Goal: Task Accomplishment & Management: Manage account settings

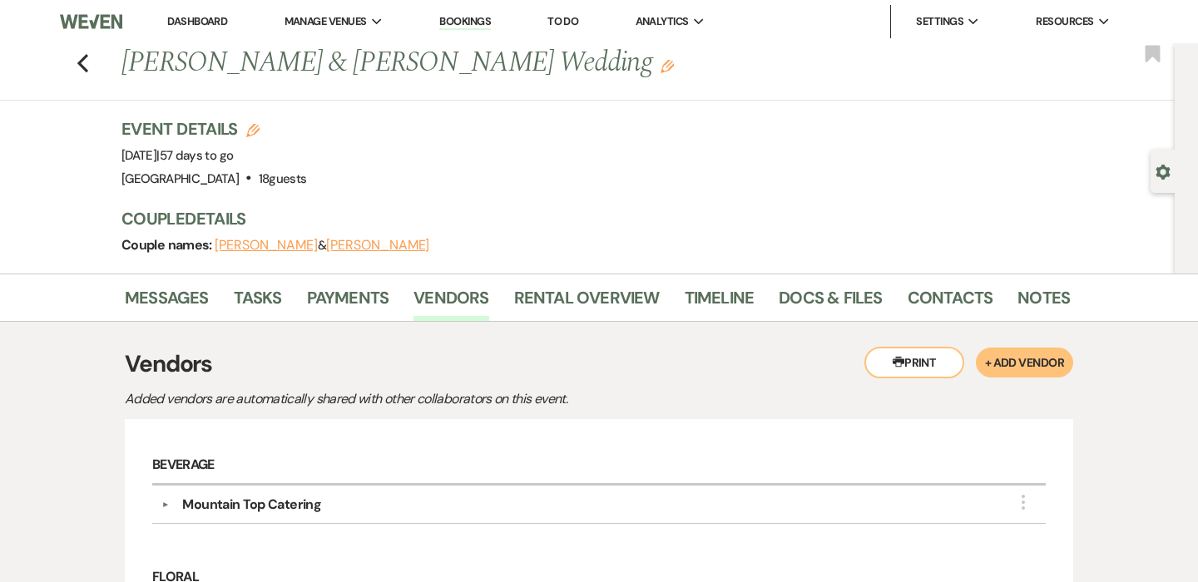
click at [452, 22] on link "Bookings" at bounding box center [465, 22] width 52 height 16
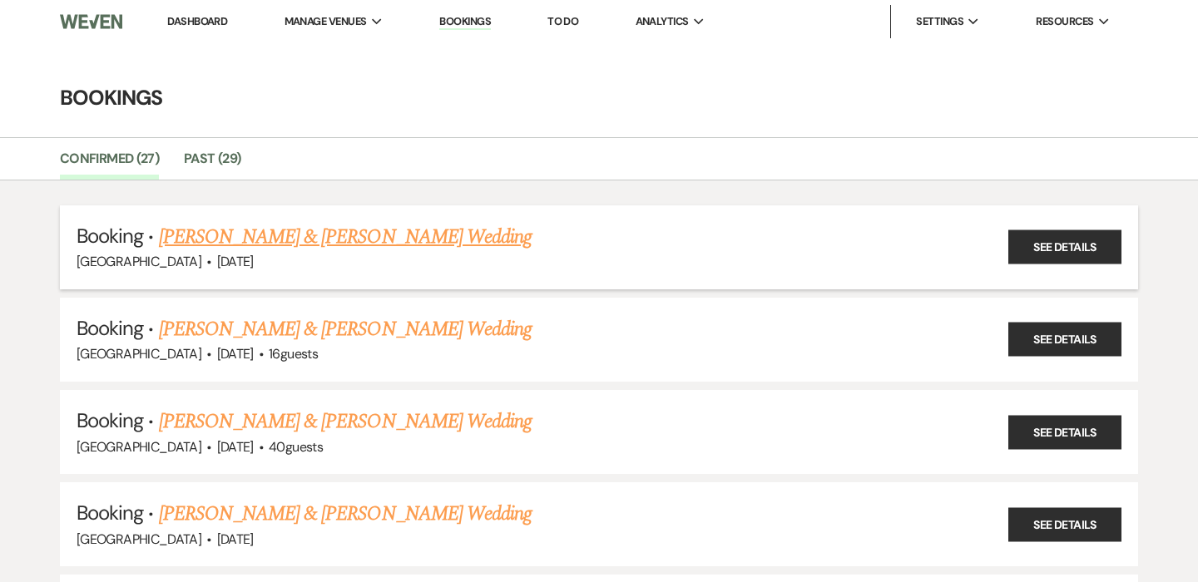
click at [299, 238] on link "[PERSON_NAME] & [PERSON_NAME] Wedding" at bounding box center [345, 237] width 373 height 30
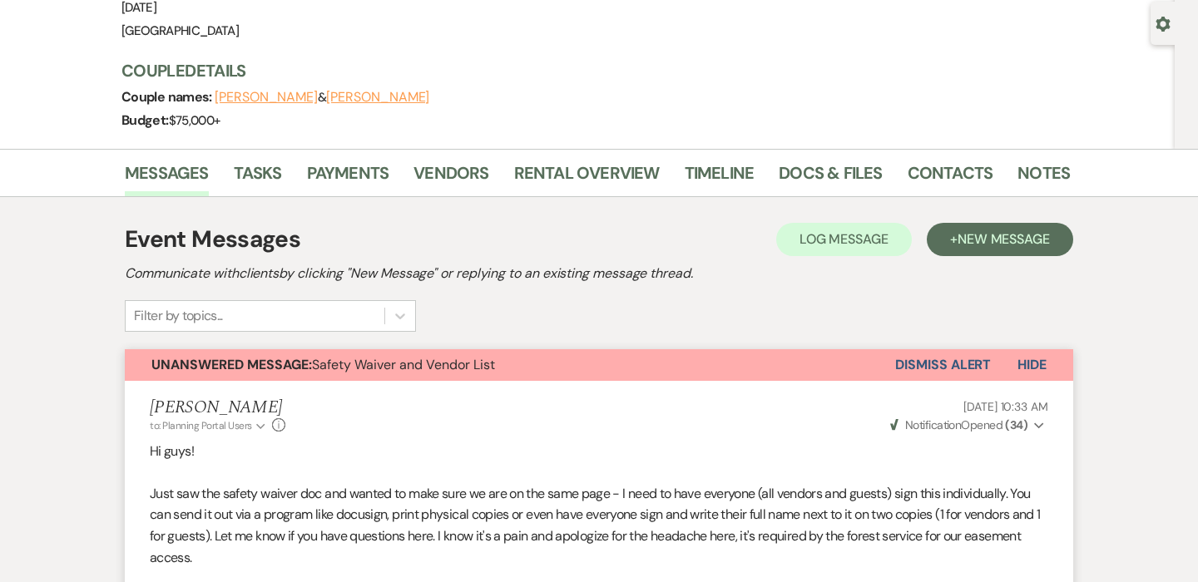
scroll to position [42, 0]
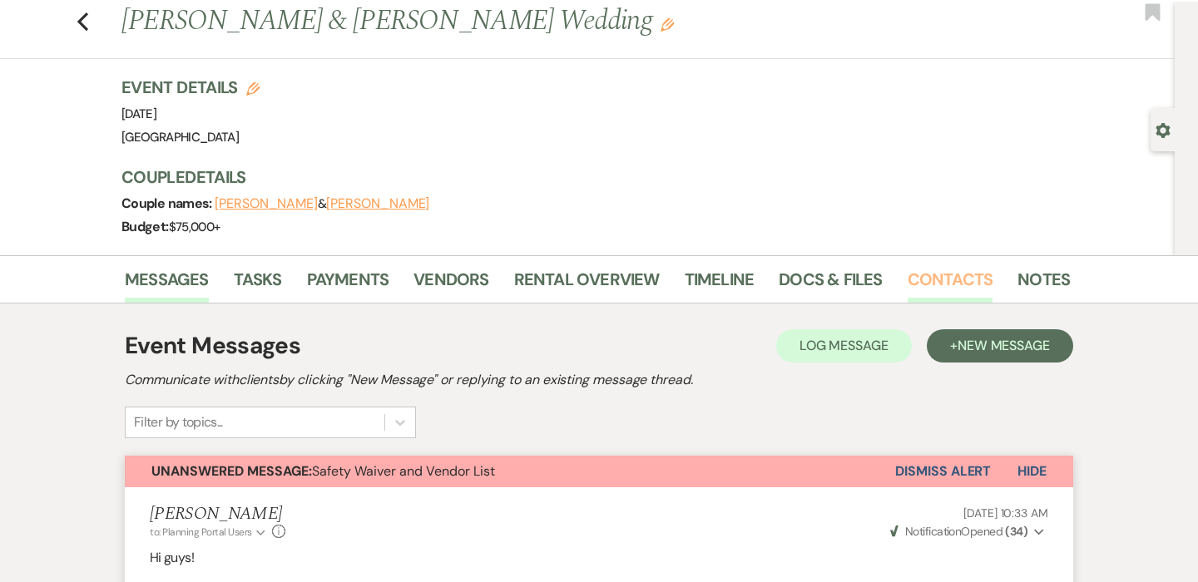
click at [943, 279] on link "Contacts" at bounding box center [950, 284] width 86 height 37
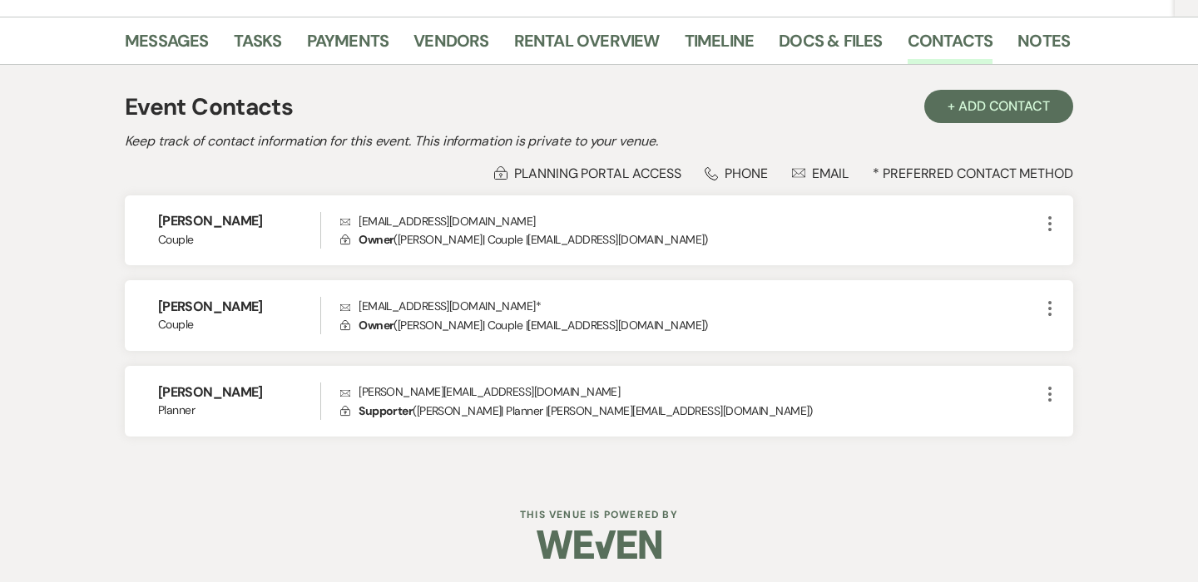
scroll to position [279, 0]
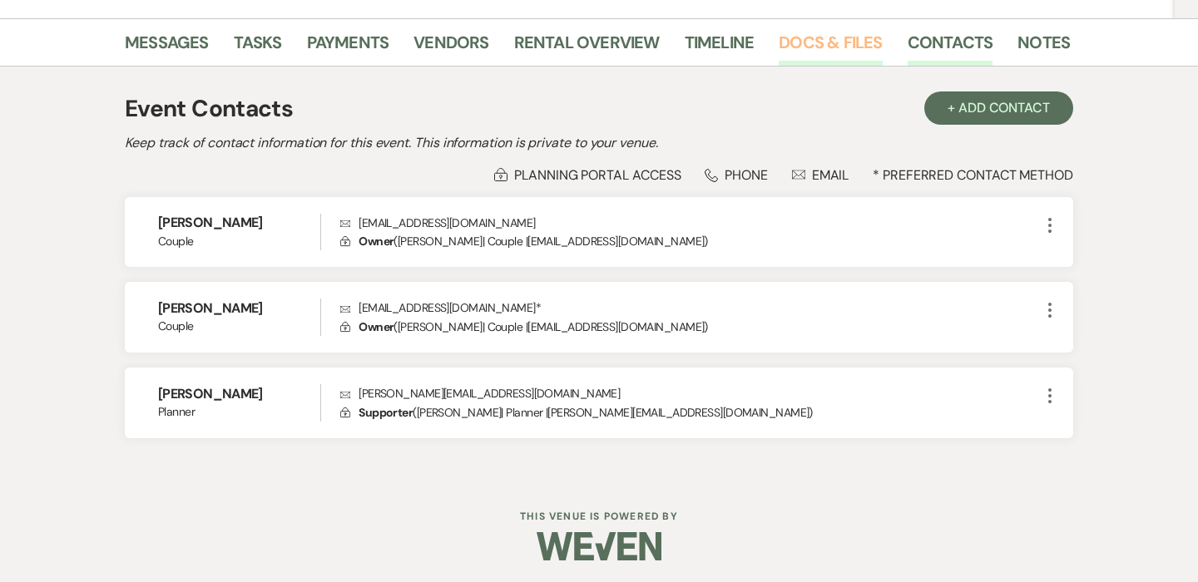
click at [798, 49] on link "Docs & Files" at bounding box center [830, 47] width 103 height 37
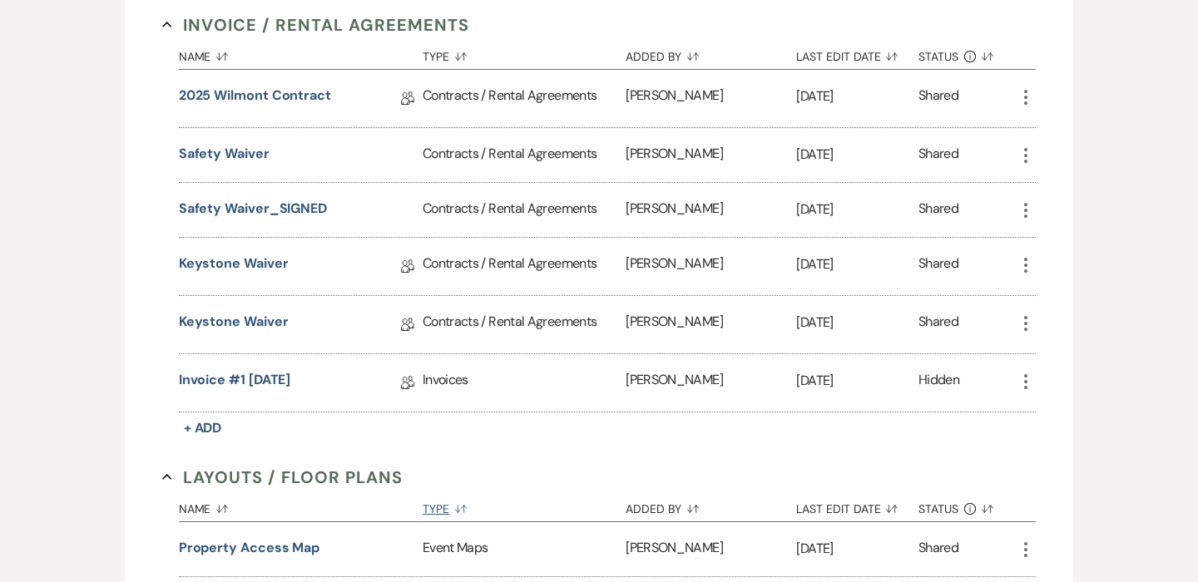
scroll to position [693, 0]
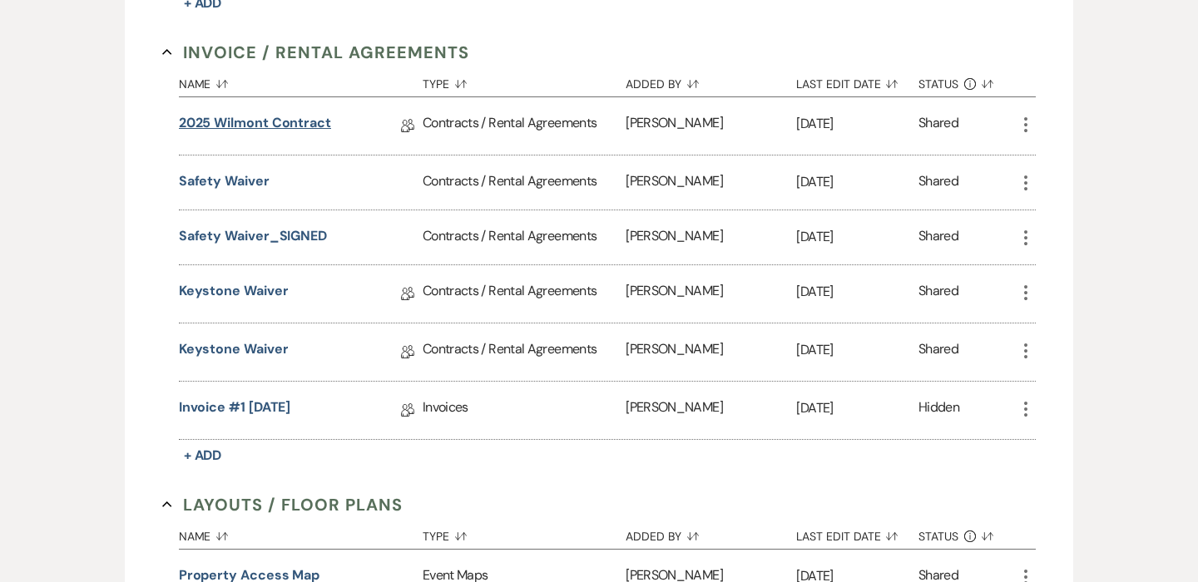
click at [284, 116] on link "2025 Wilmont Contract" at bounding box center [255, 126] width 152 height 26
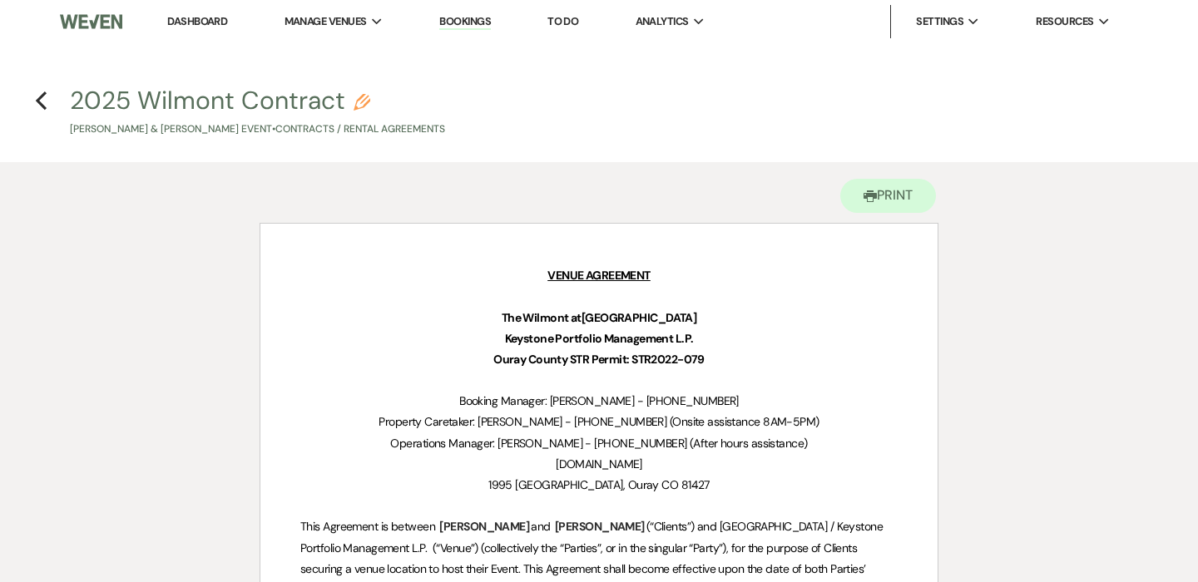
click at [474, 17] on link "Bookings" at bounding box center [465, 22] width 52 height 16
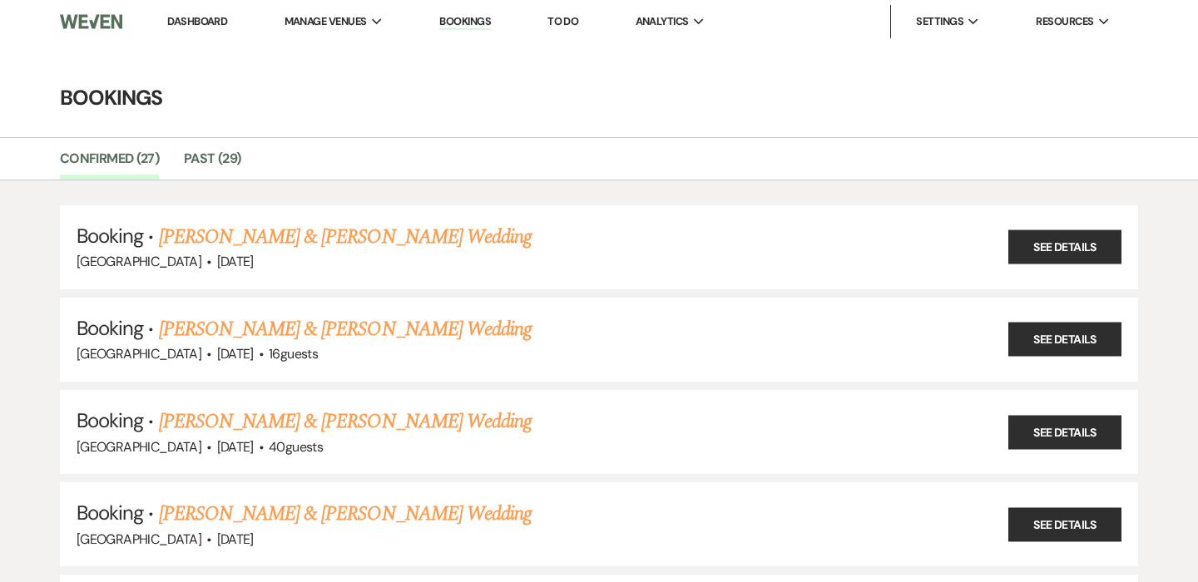
click at [216, 18] on link "Dashboard" at bounding box center [197, 21] width 60 height 14
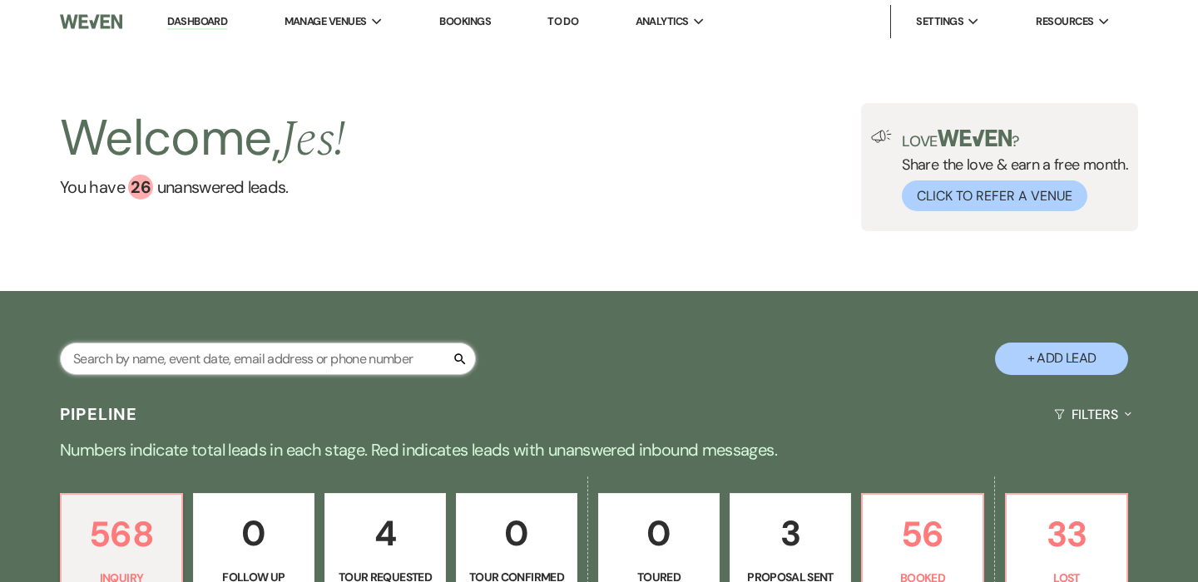
click at [275, 364] on input "text" at bounding box center [268, 359] width 416 height 32
type input "[PERSON_NAME]"
select select "6"
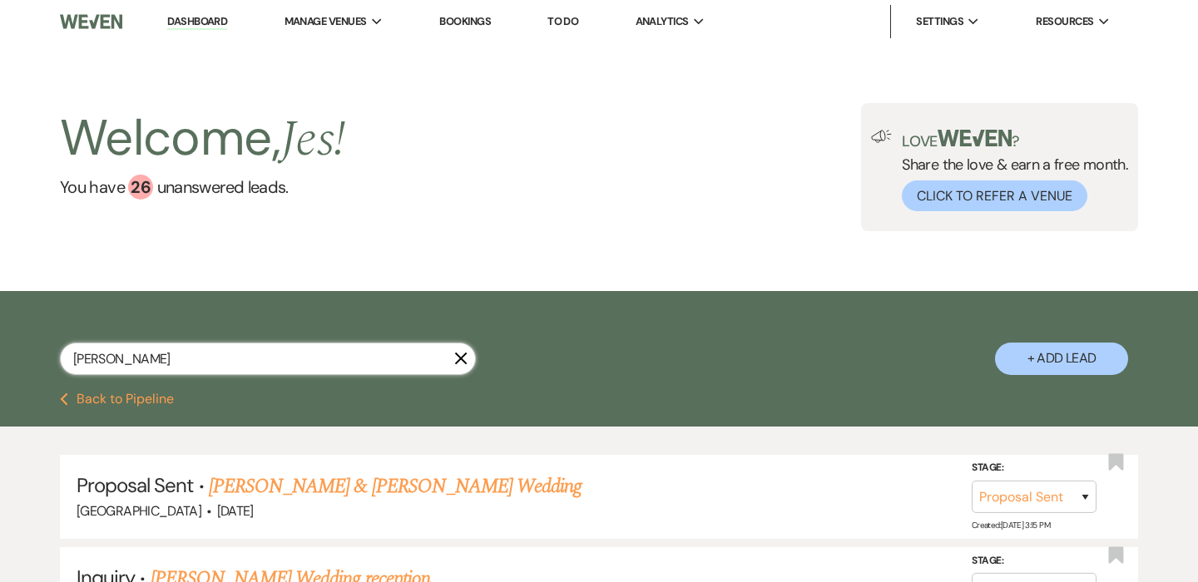
type input "[PERSON_NAME]"
select select "6"
type input "[PERSON_NAME]"
click at [438, 482] on link "[PERSON_NAME] & [PERSON_NAME] Wedding" at bounding box center [395, 487] width 373 height 30
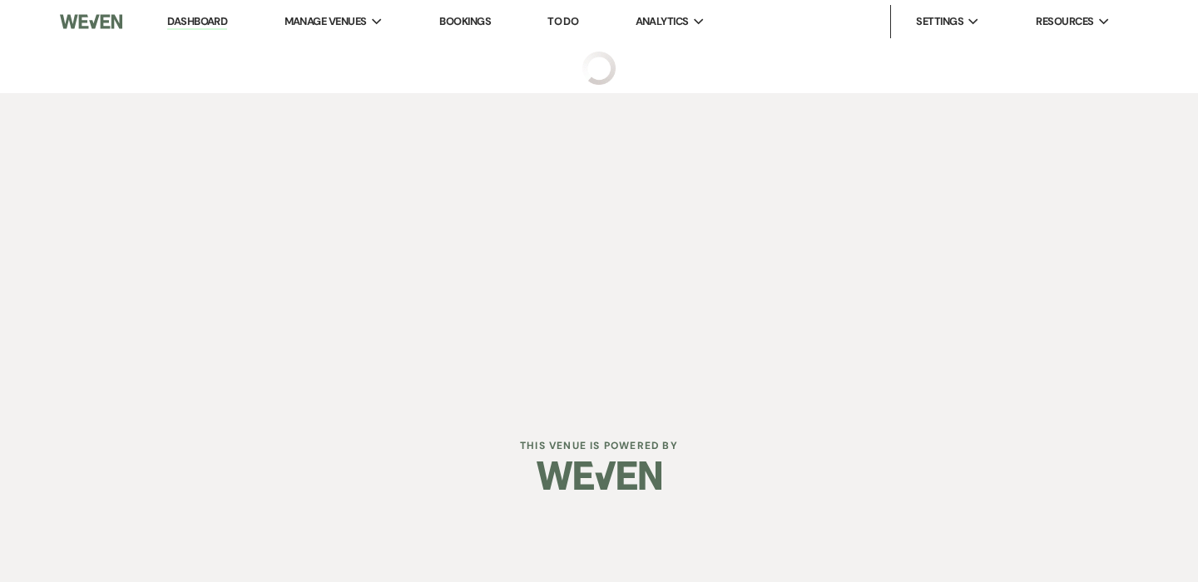
select select "6"
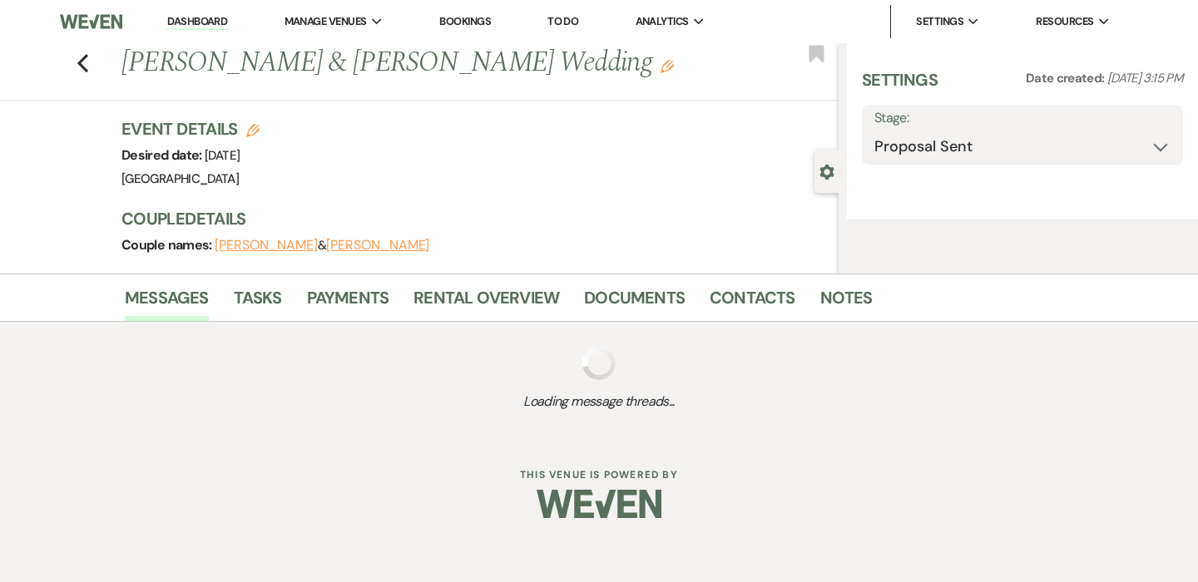
select select "5"
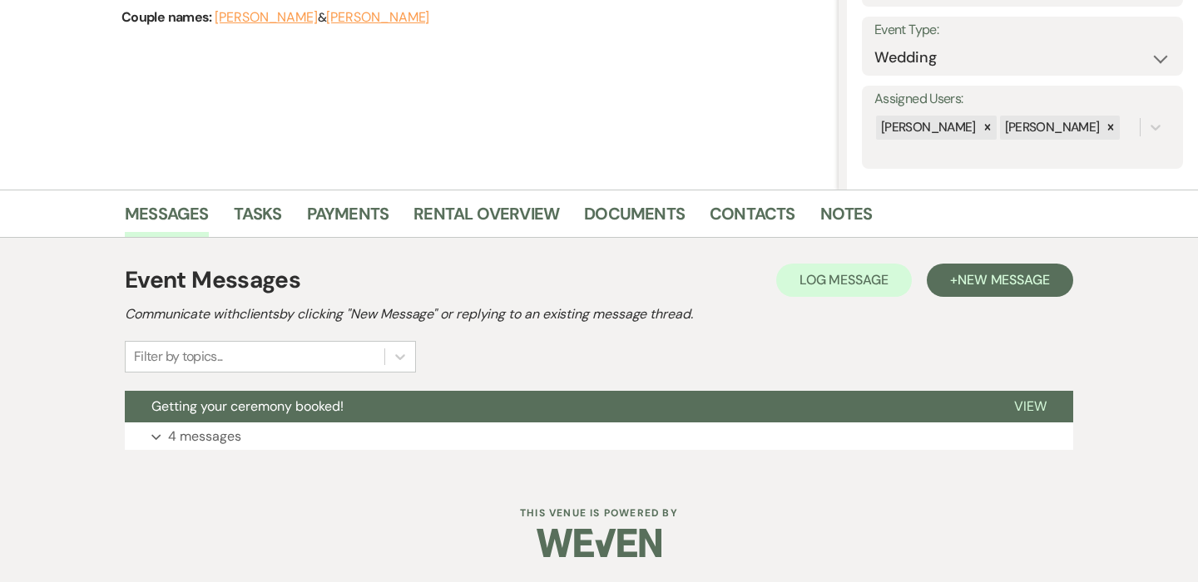
scroll to position [227, 0]
click at [173, 446] on p "4 messages" at bounding box center [204, 438] width 73 height 22
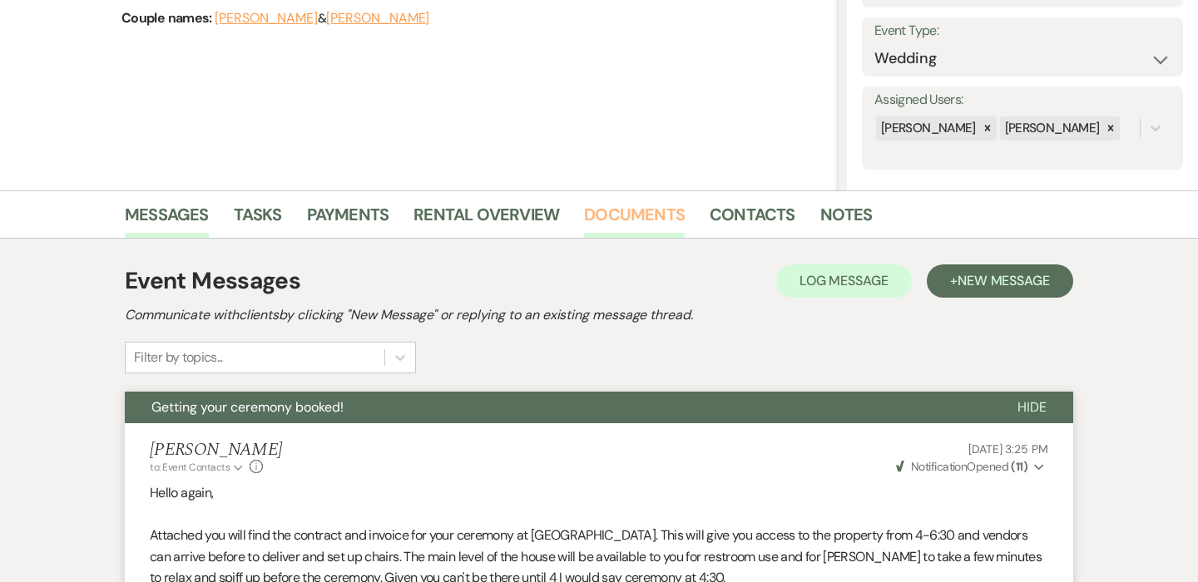
click at [615, 210] on link "Documents" at bounding box center [634, 219] width 101 height 37
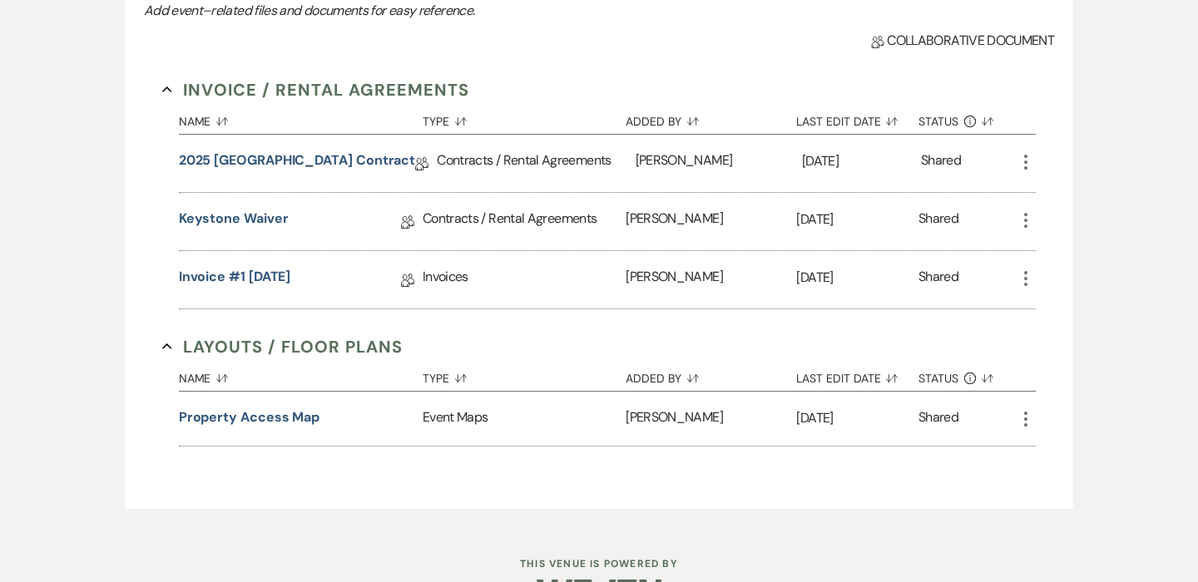
scroll to position [602, 0]
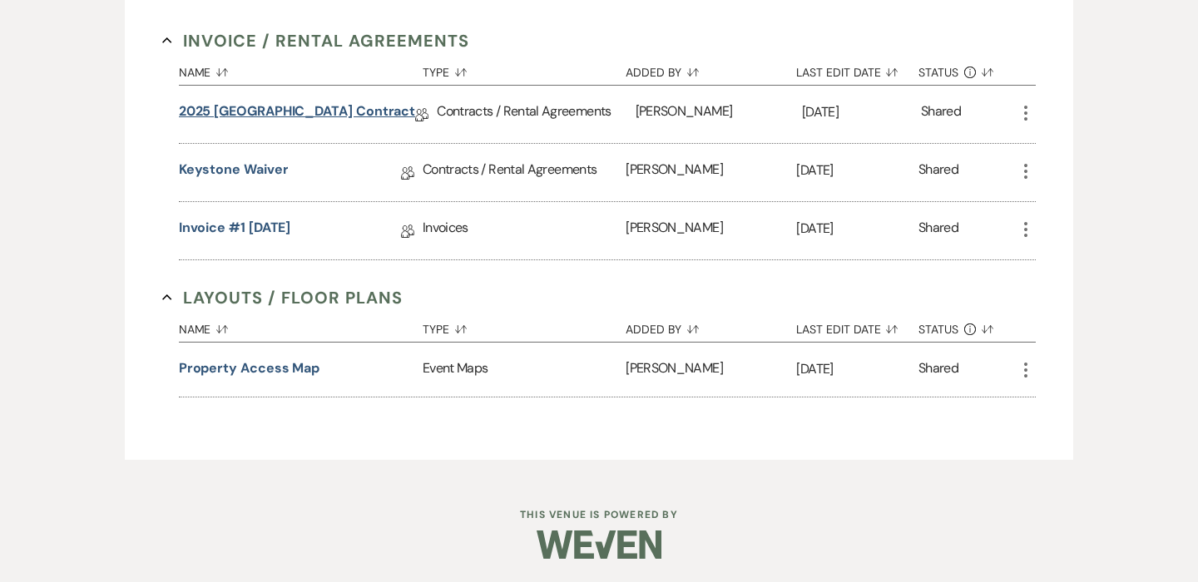
click at [349, 119] on link "2025 [GEOGRAPHIC_DATA] Contract" at bounding box center [297, 114] width 237 height 26
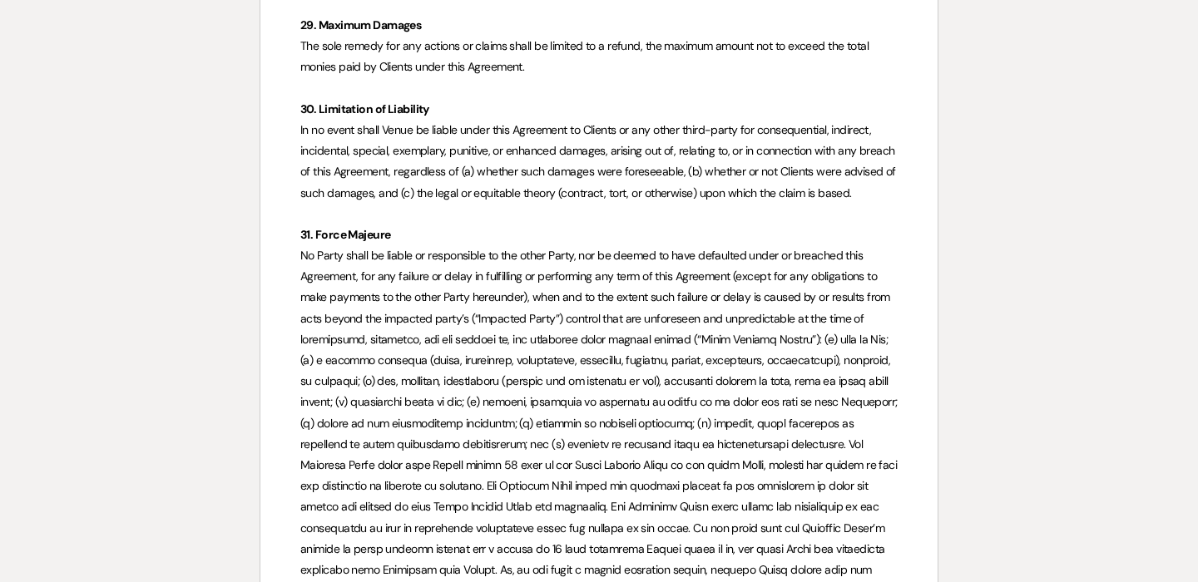
scroll to position [10440, 0]
